Goal: Information Seeking & Learning: Learn about a topic

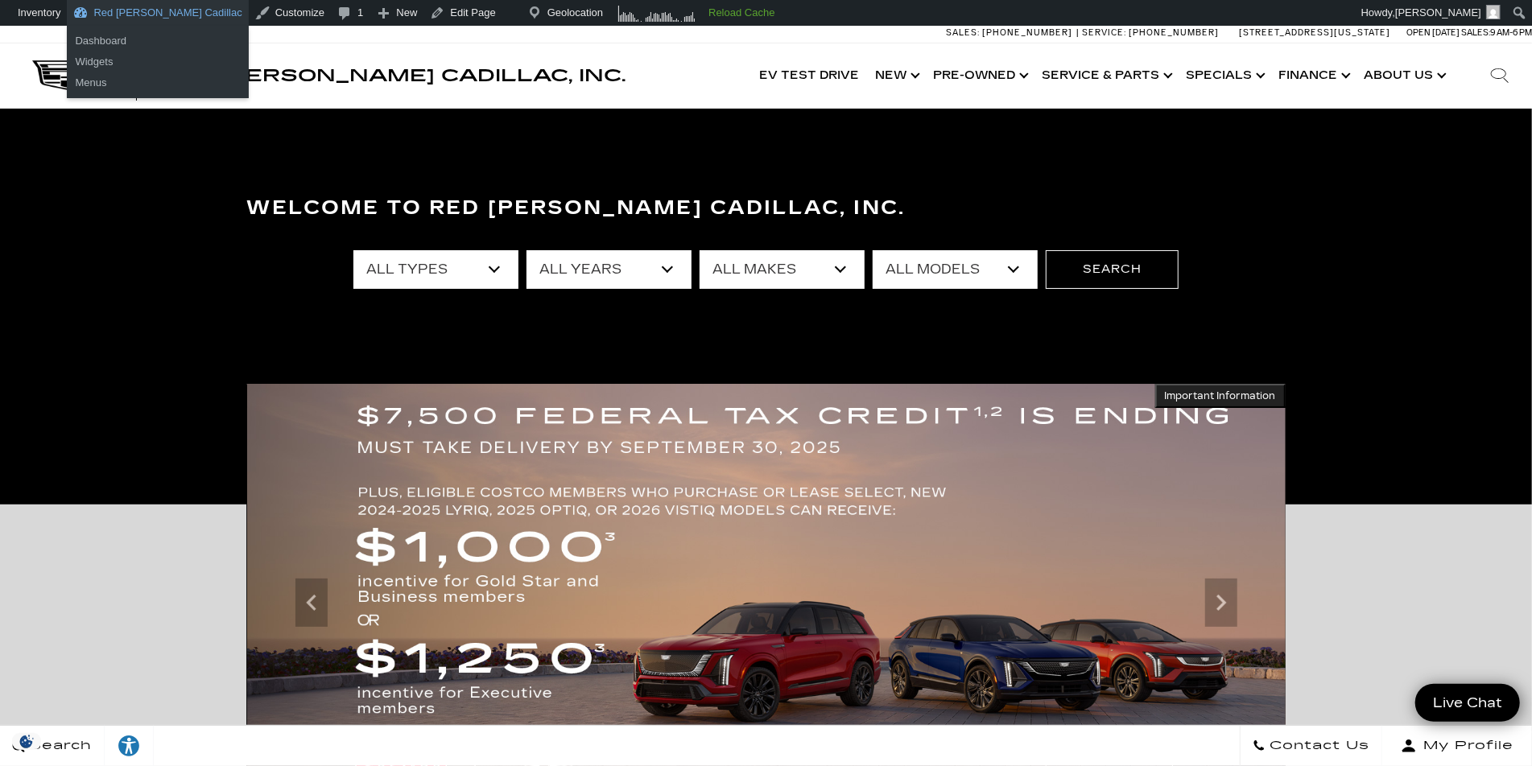
click at [167, 7] on link "Red [PERSON_NAME] Cadillac" at bounding box center [157, 13] width 181 height 26
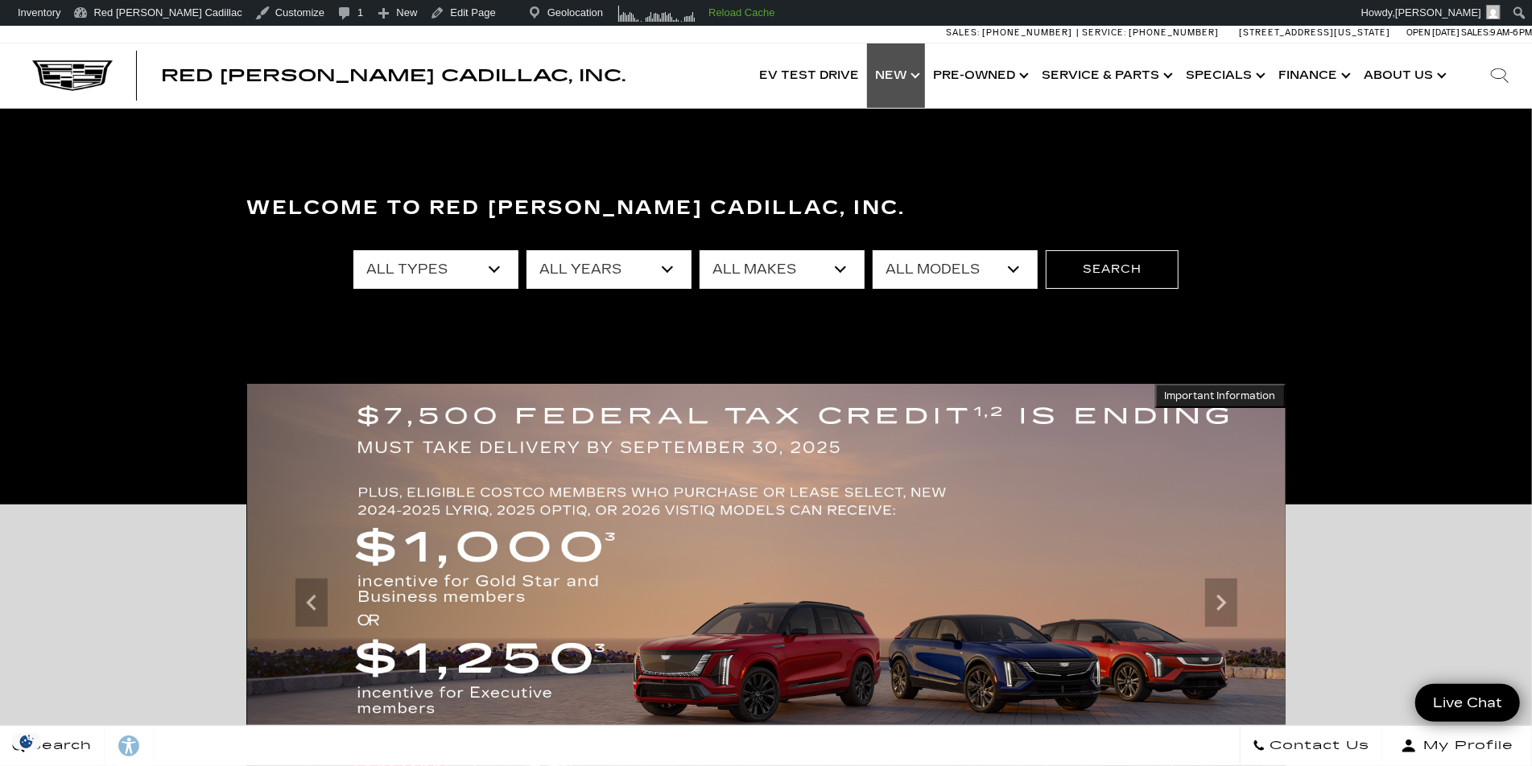
click at [918, 77] on link "Show New" at bounding box center [896, 75] width 58 height 64
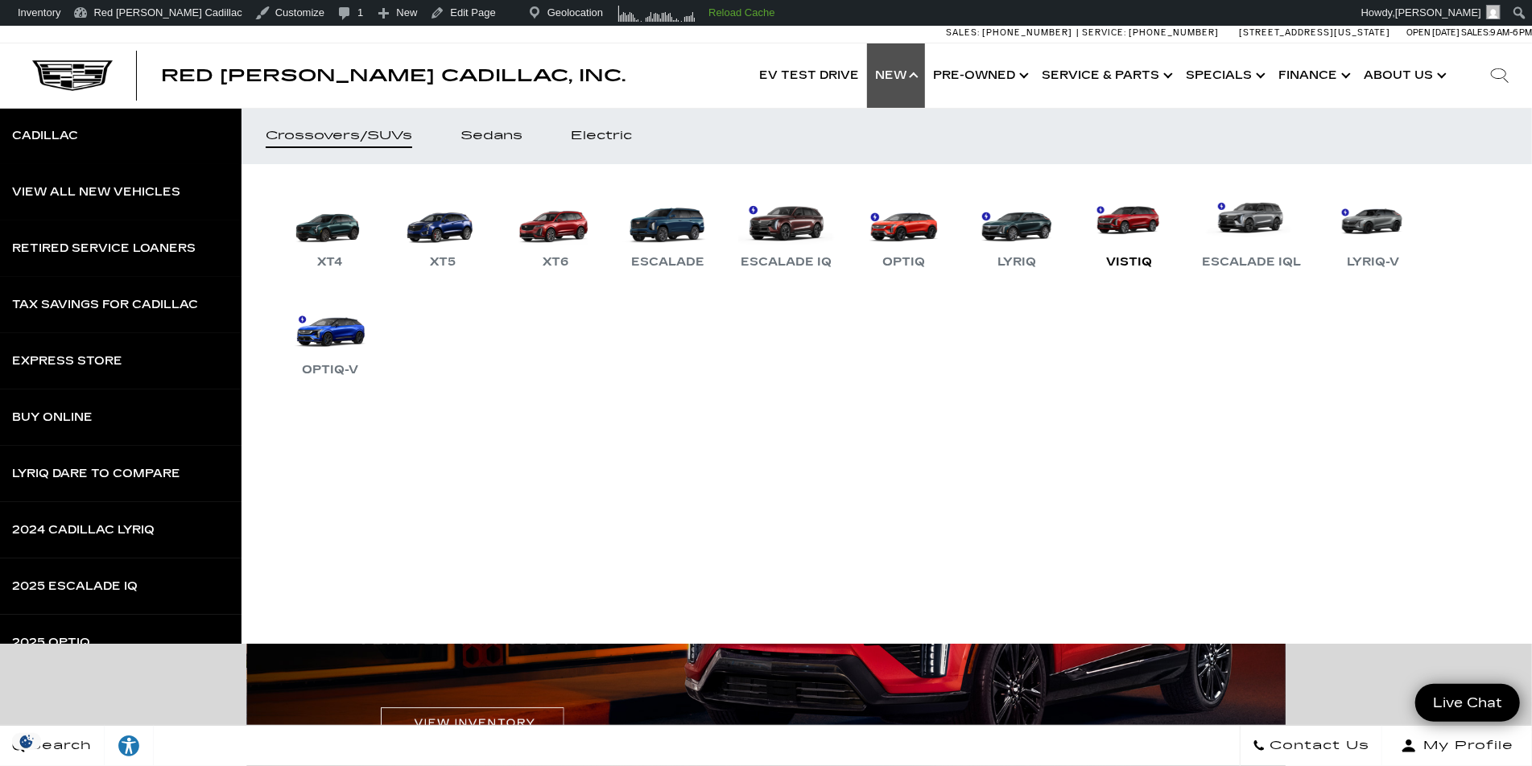
click at [1118, 220] on link "VISTIQ" at bounding box center [1129, 230] width 97 height 84
